Goal: Communication & Community: Answer question/provide support

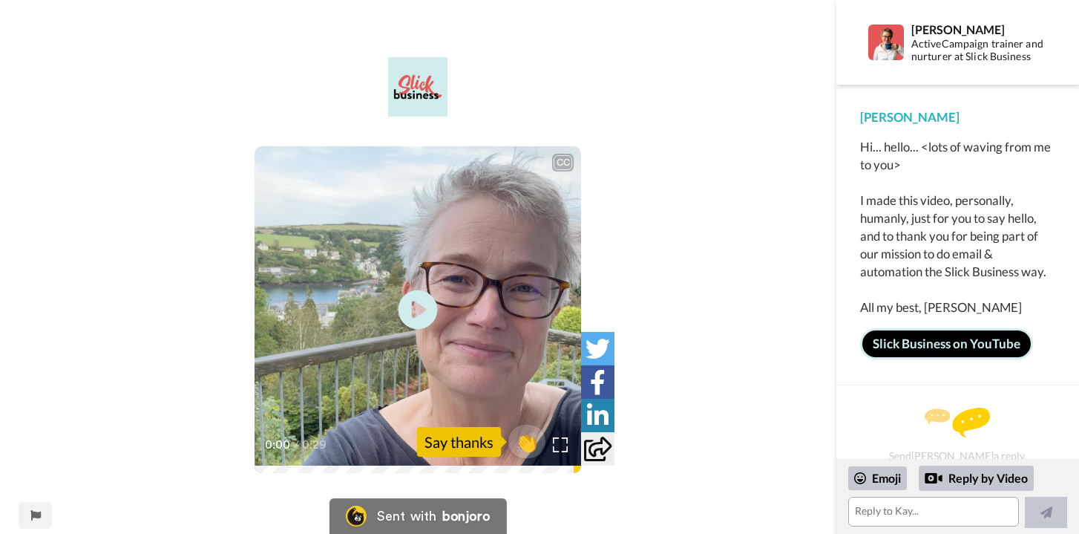
click at [419, 312] on icon "Play/Pause" at bounding box center [418, 310] width 39 height 70
click at [882, 508] on textarea at bounding box center [933, 511] width 171 height 30
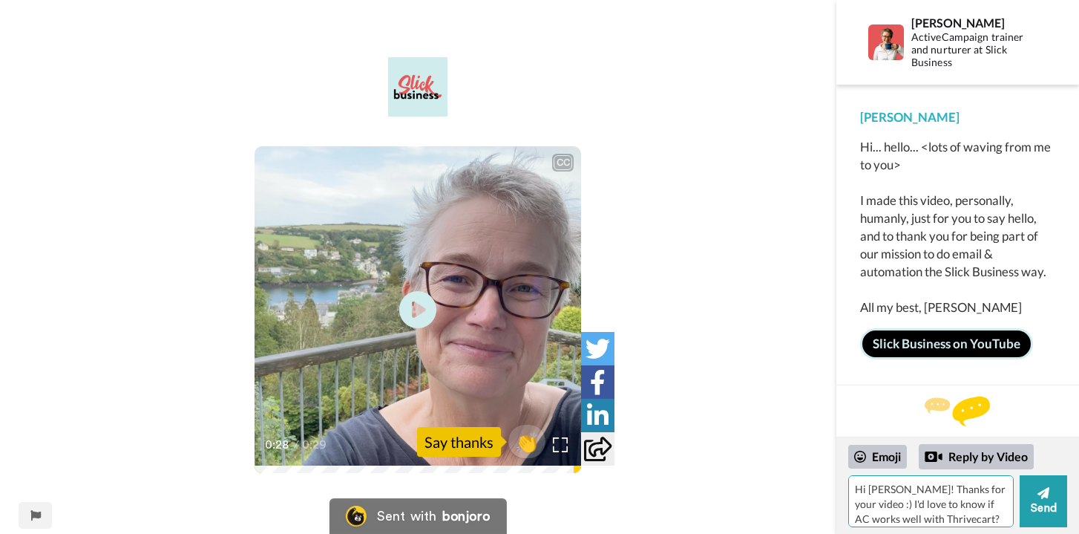
paste textarea "e want to update our subscription payment dates. For example, all subscriptions…"
click at [933, 499] on textarea "Hi [PERSON_NAME]! Thanks for your video :) I'd love to know if AC works well wi…" at bounding box center [930, 501] width 165 height 52
click at [934, 497] on textarea "Hi [PERSON_NAME]! Thanks for your video :) I'd love to know if AC works well wi…" at bounding box center [930, 501] width 165 height 52
click at [896, 511] on textarea "Hi [PERSON_NAME]! Thanks for your video :) I'd love to know if AC works well wi…" at bounding box center [930, 501] width 165 height 52
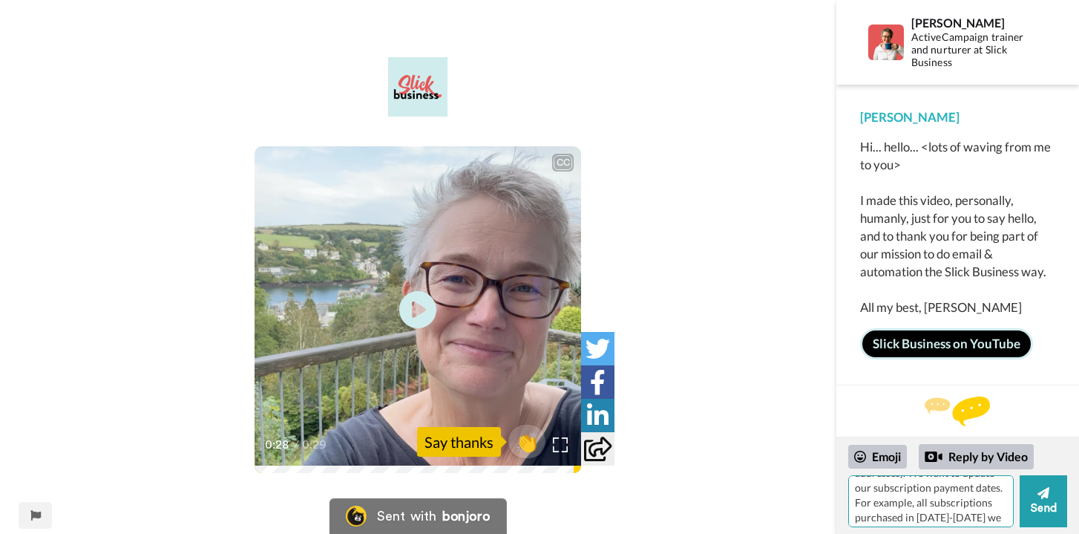
scroll to position [92, 0]
click at [886, 487] on textarea "Hi [PERSON_NAME]! Thanks for your video :) I'd love to know if AC works well wi…" at bounding box center [930, 501] width 165 height 52
click at [979, 514] on textarea "Hi [PERSON_NAME]! Thanks for your video :) I'd love to know if AC works well wi…" at bounding box center [930, 501] width 165 height 52
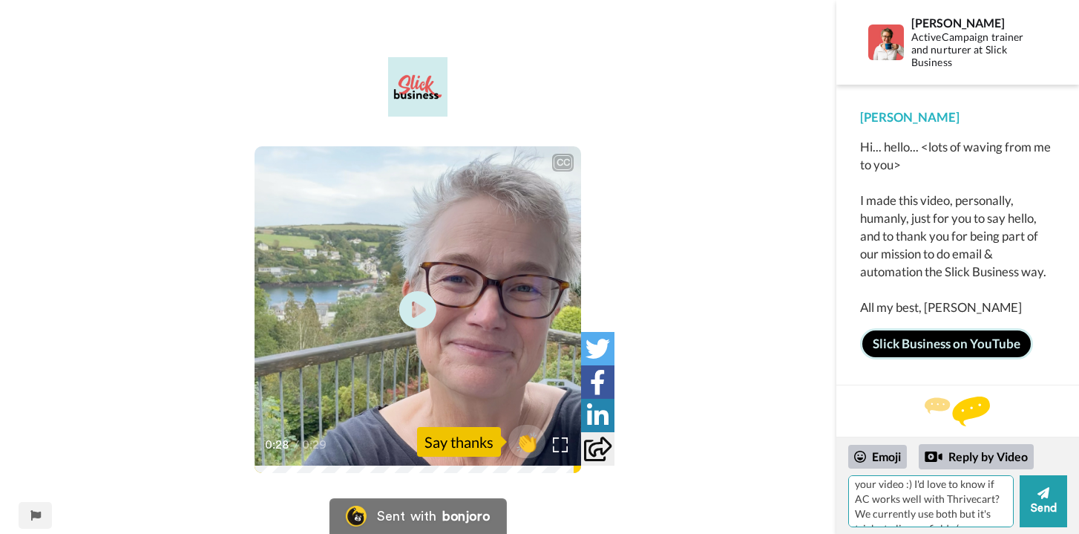
click at [931, 485] on textarea "Hi [PERSON_NAME]! Thanks for your video :) I'd love to know if AC works well wi…" at bounding box center [930, 501] width 165 height 52
click at [890, 502] on textarea "Hi [PERSON_NAME]! Thanks for your video :) I'd love to know your thoughts on AC…" at bounding box center [930, 501] width 165 height 52
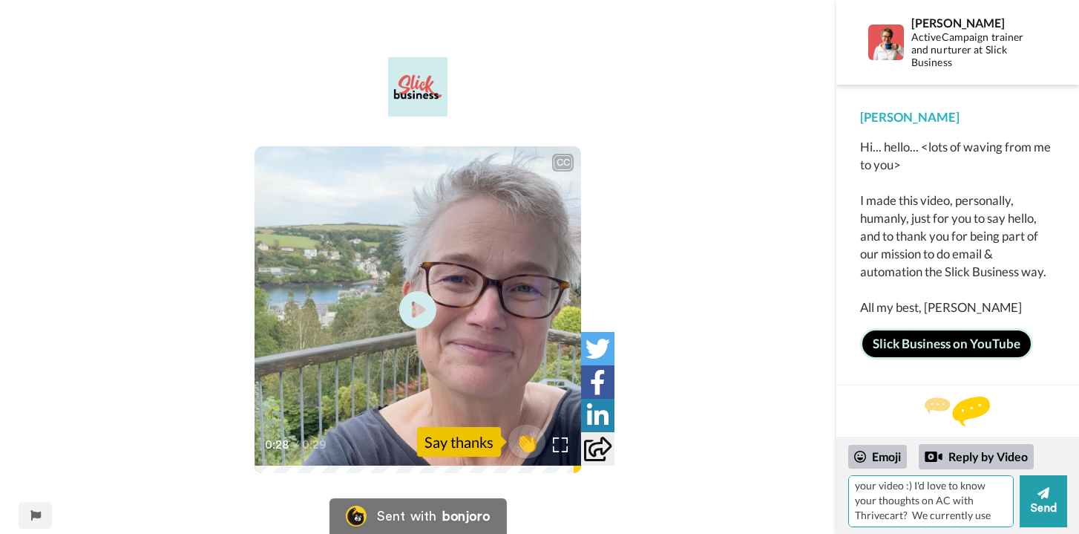
click at [1009, 486] on textarea "Hi [PERSON_NAME]! Thanks for your video :) I'd love to know your thoughts on AC…" at bounding box center [930, 501] width 165 height 52
click at [915, 501] on textarea "Hi [PERSON_NAME]! Thanks for your video :) I'd love to know your thoughts on ho…" at bounding box center [930, 501] width 165 height 52
click at [911, 506] on textarea "Hi [PERSON_NAME]! Thanks for your video :) I'd love to know your thoughts on ho…" at bounding box center [930, 501] width 165 height 52
click at [911, 504] on textarea "Hi [PERSON_NAME]! Thanks for your video :) I'd love to know your thoughts on ho…" at bounding box center [930, 501] width 165 height 52
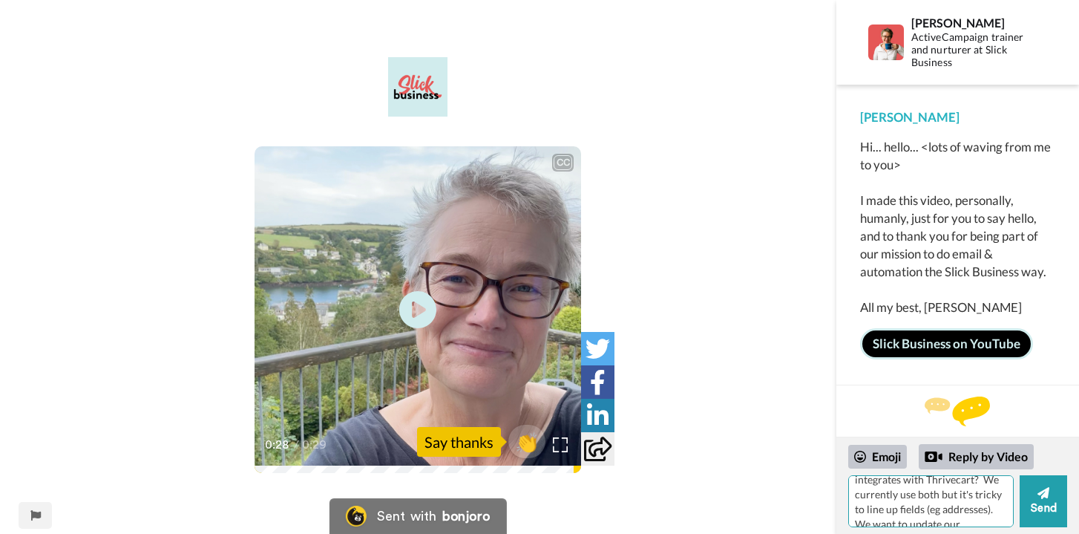
scroll to position [62, 0]
click at [907, 489] on textarea "Hi [PERSON_NAME]! Thanks for your video :) I'd love to know your thoughts on ho…" at bounding box center [930, 501] width 165 height 52
click at [954, 483] on textarea "Hi [PERSON_NAME]! Thanks for your video :) I'd love to know your thoughts on ho…" at bounding box center [930, 501] width 165 height 52
click at [968, 485] on textarea "Hi [PERSON_NAME]! Thanks for your video :) I'd love to know your thoughts on ho…" at bounding box center [930, 501] width 165 height 52
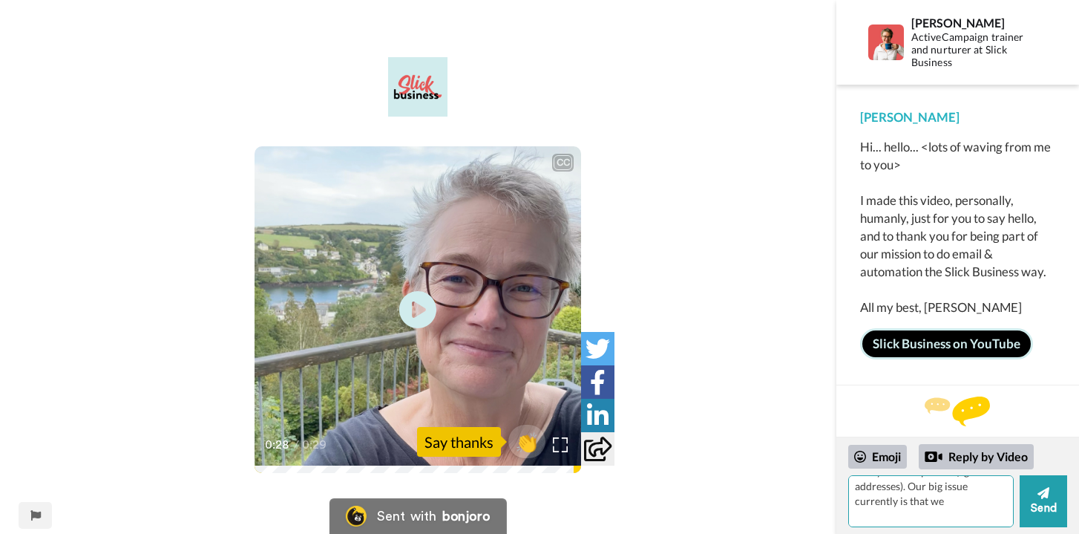
scroll to position [93, 0]
drag, startPoint x: 872, startPoint y: 513, endPoint x: 853, endPoint y: 513, distance: 18.6
click at [853, 513] on textarea "Hi [PERSON_NAME]! Thanks for your video :) I'd love to know your thoughts on ho…" at bounding box center [930, 501] width 165 height 52
click at [931, 516] on textarea "Hi [PERSON_NAME]! Thanks for your video :) I'd love to know your thoughts on ho…" at bounding box center [930, 501] width 165 height 52
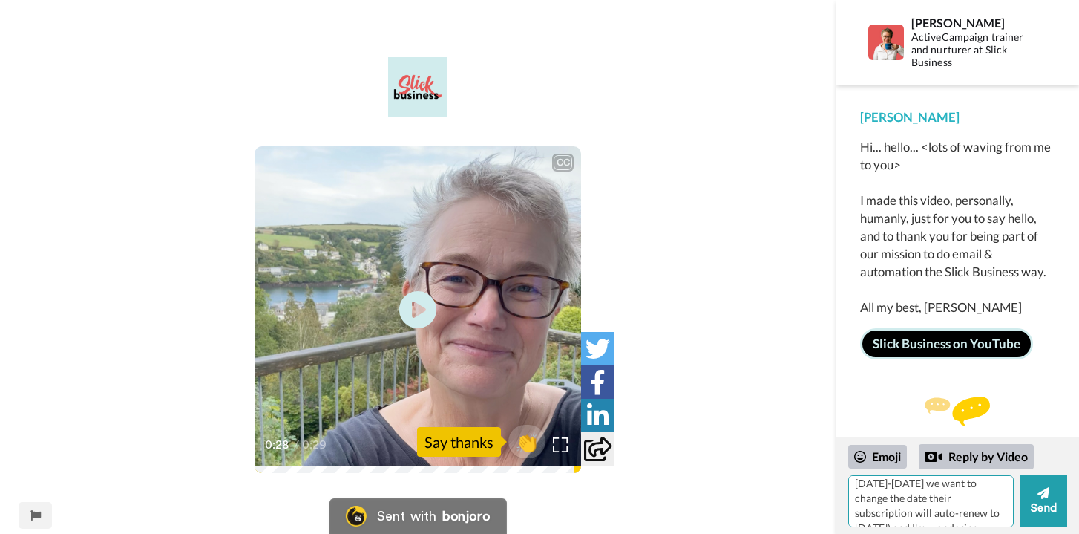
click at [960, 497] on textarea "Hi [PERSON_NAME]! Thanks for your video :) I'd love to know your thoughts on ho…" at bounding box center [930, 501] width 165 height 52
click at [977, 495] on textarea "Hi [PERSON_NAME]! Thanks for your video :) I'd love to know your thoughts on ho…" at bounding box center [930, 501] width 165 height 52
click at [962, 513] on textarea "Hi [PERSON_NAME]! Thanks for your video :) I'd love to know your thoughts on ho…" at bounding box center [930, 501] width 165 height 52
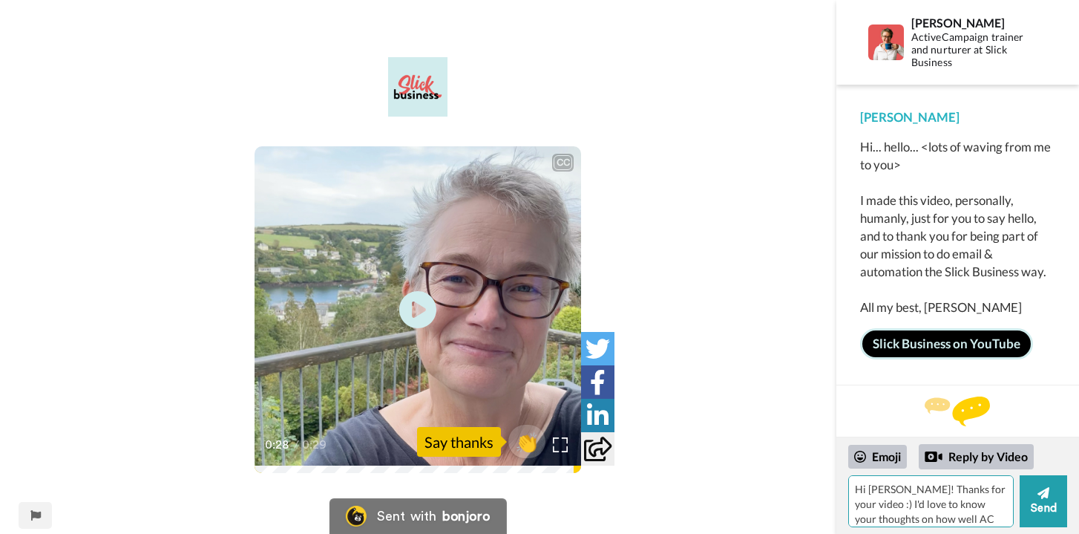
click at [856, 505] on textarea "Hi [PERSON_NAME]! Thanks for your video :) I'd love to know your thoughts on ho…" at bounding box center [930, 501] width 165 height 52
click at [946, 496] on textarea "Hi [PERSON_NAME]! Thanks for your video :) I'd love to know your thoughts on ho…" at bounding box center [930, 501] width 165 height 52
click at [925, 482] on textarea "Hi [PERSON_NAME]! Thanks for your video :) I'd love to know your thoughts on ho…" at bounding box center [930, 501] width 165 height 52
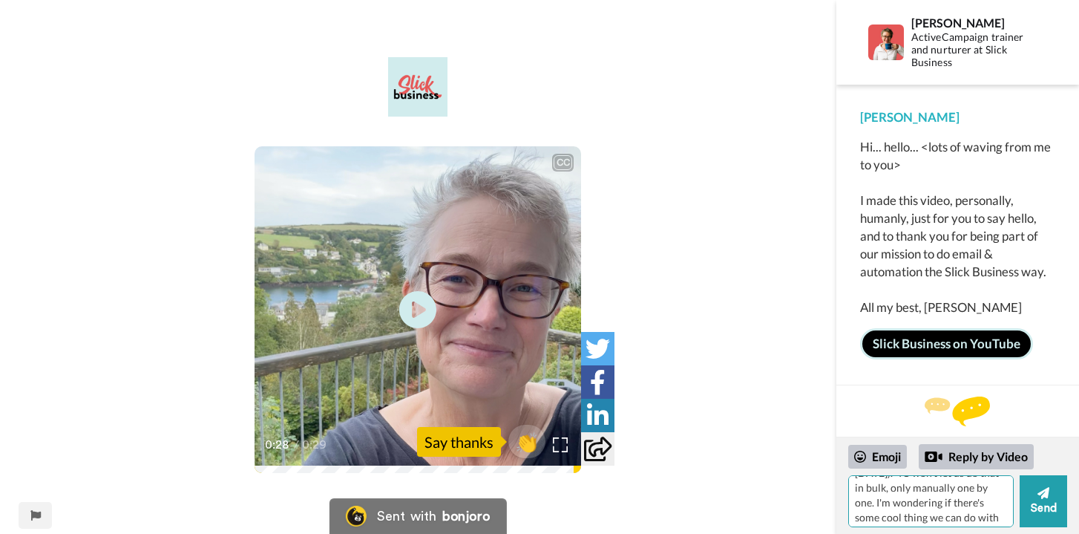
scroll to position [247, 0]
drag, startPoint x: 873, startPoint y: 511, endPoint x: 902, endPoint y: 510, distance: 29.7
click at [902, 510] on textarea "Hi [PERSON_NAME]! Thanks for your video :) I'd love to know your thoughts on ho…" at bounding box center [930, 501] width 165 height 52
click at [940, 512] on textarea "Hi [PERSON_NAME]! Thanks for your video :) I'd love to know your thoughts on ho…" at bounding box center [930, 501] width 165 height 52
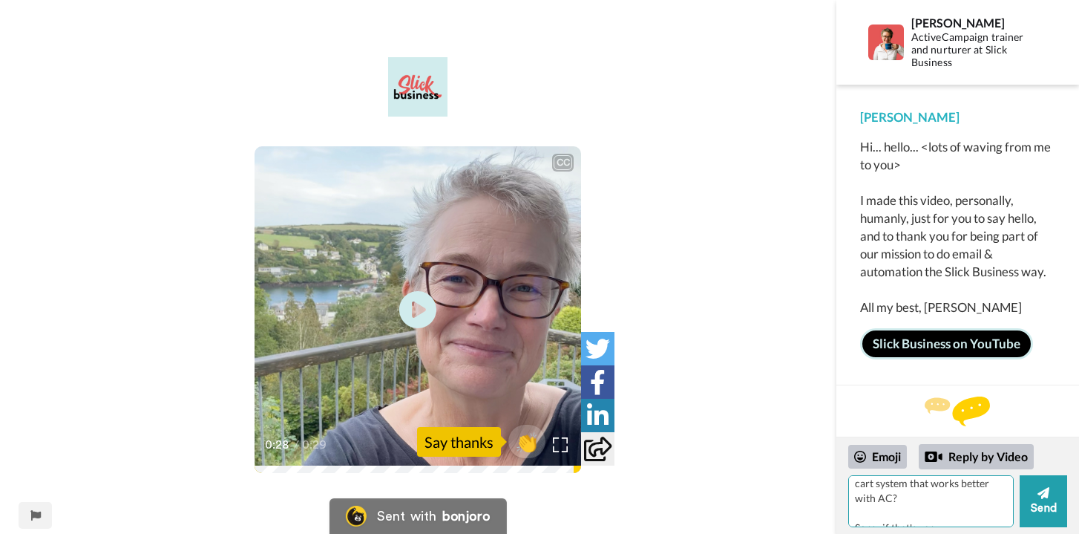
scroll to position [325, 0]
click at [994, 519] on textarea "Hi [PERSON_NAME]! Thanks for your video :) I'd love to know your thoughts on ho…" at bounding box center [930, 501] width 165 height 52
click at [978, 499] on textarea "Hi [PERSON_NAME]! Thanks for your video :) I'd love to know your thoughts on ho…" at bounding box center [930, 501] width 165 height 52
click at [971, 503] on textarea "Hi [PERSON_NAME]! Thanks for your video :) I'd love to know your thoughts on ho…" at bounding box center [930, 501] width 165 height 52
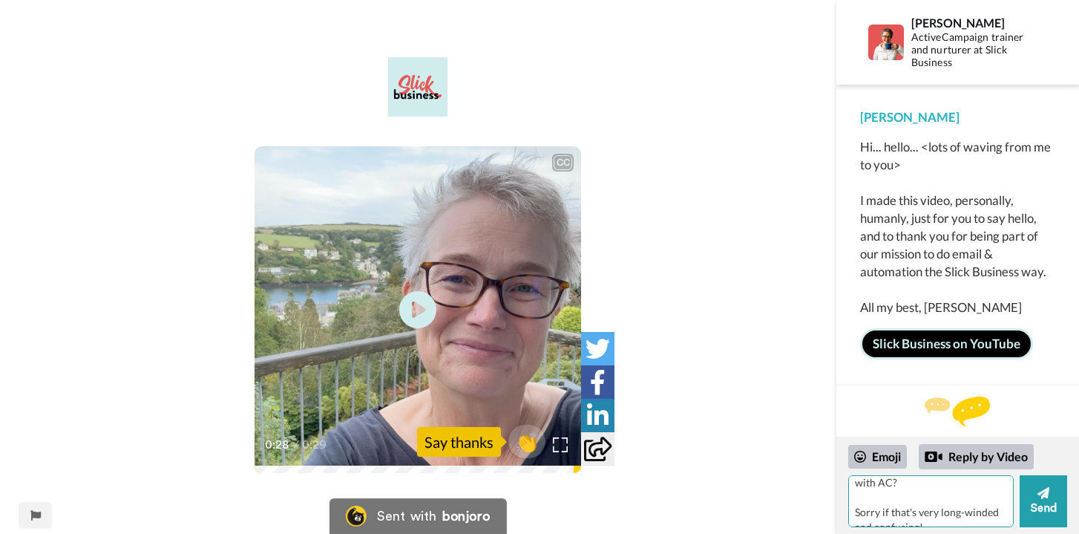
scroll to position [332, 0]
click at [956, 513] on textarea "Hi [PERSON_NAME]! Thanks for your video :) I'd love to know your thoughts on ho…" at bounding box center [930, 501] width 165 height 52
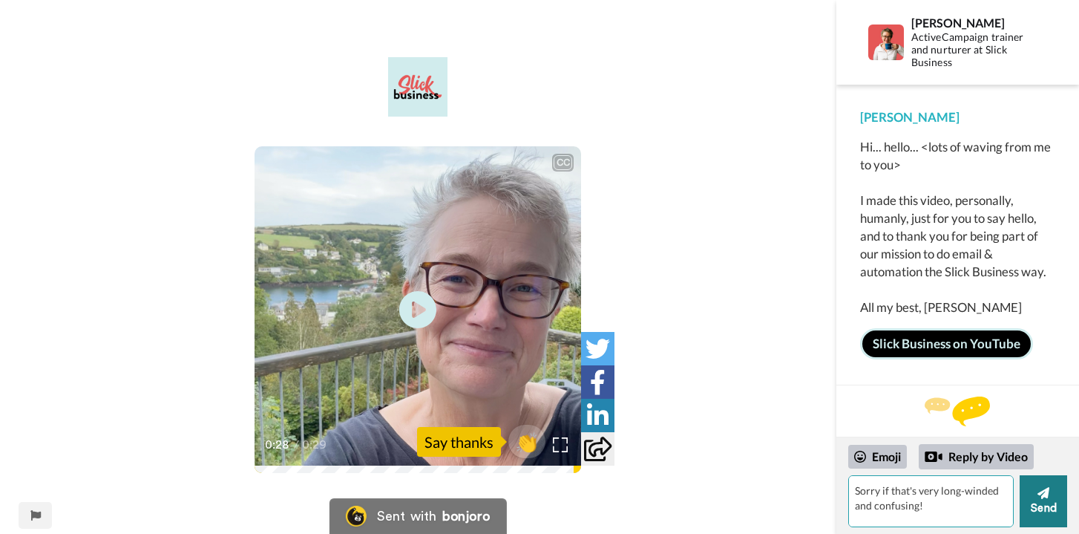
type textarea "Hi [PERSON_NAME]! Thanks for your video :) I'd love to know your thoughts on ho…"
click at [1035, 493] on button "Send" at bounding box center [1043, 501] width 47 height 52
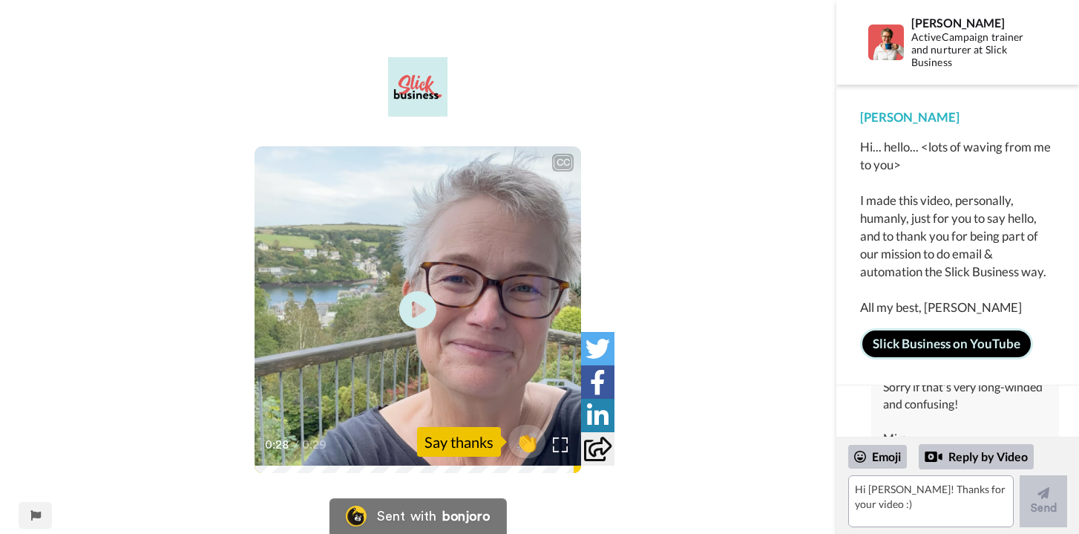
scroll to position [482, 0]
